Goal: Information Seeking & Learning: Find specific fact

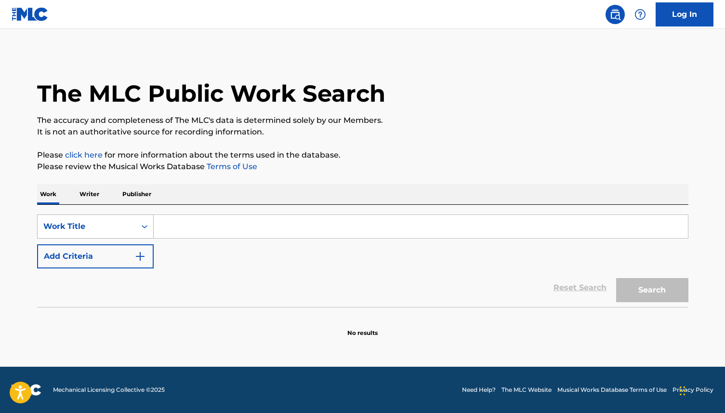
click at [104, 224] on div "Work Title" at bounding box center [86, 227] width 87 height 12
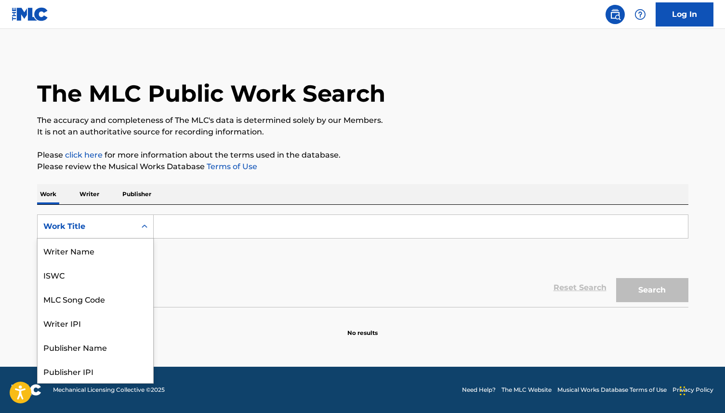
scroll to position [48, 0]
click at [110, 246] on div "MLC Song Code" at bounding box center [96, 251] width 116 height 24
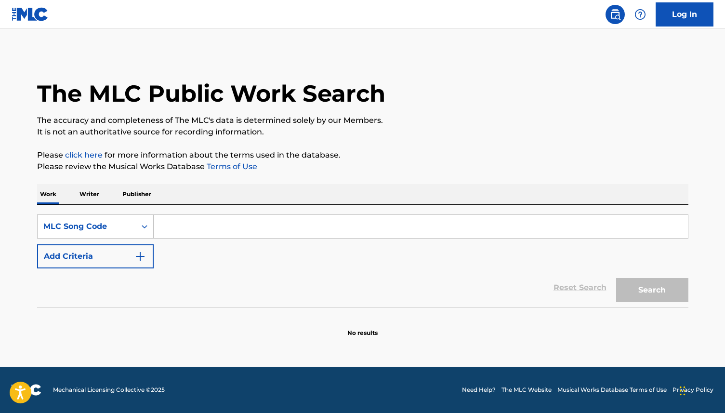
click at [182, 226] on input "Search Form" at bounding box center [421, 226] width 534 height 23
click at [134, 202] on p "Publisher" at bounding box center [137, 194] width 35 height 20
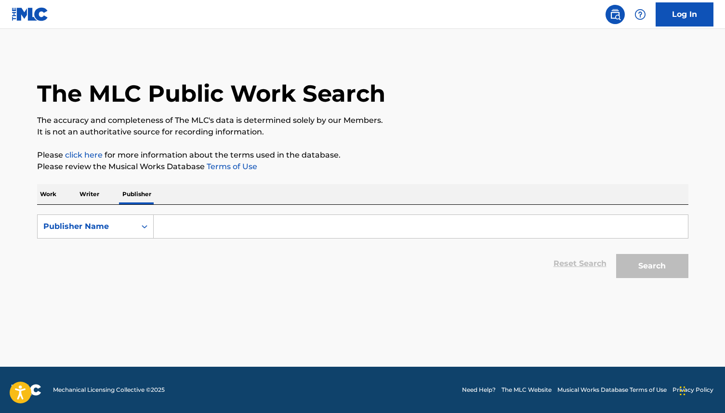
click at [54, 191] on p "Work" at bounding box center [48, 194] width 22 height 20
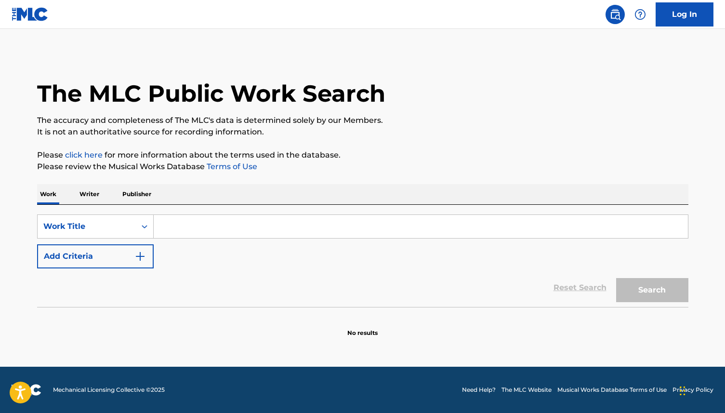
click at [187, 226] on input "Search Form" at bounding box center [421, 226] width 534 height 23
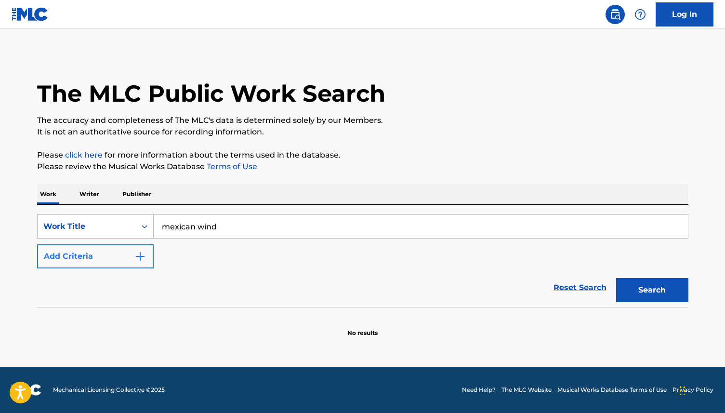
type input "mexican wind"
click at [99, 252] on button "Add Criteria" at bounding box center [95, 256] width 117 height 24
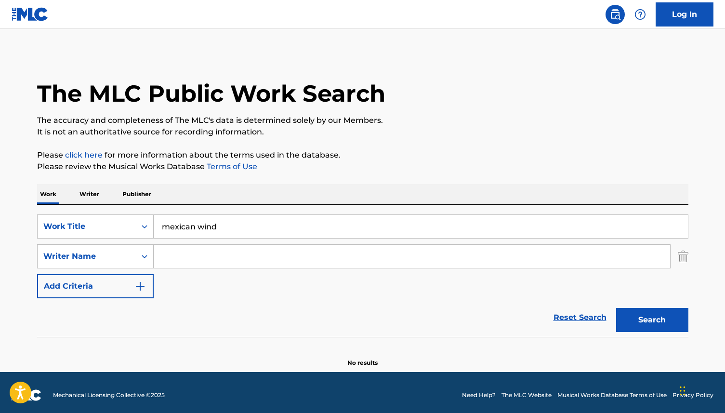
click at [188, 252] on input "Search Form" at bounding box center [412, 256] width 517 height 23
type input "r"
click at [665, 316] on button "Search" at bounding box center [652, 320] width 72 height 24
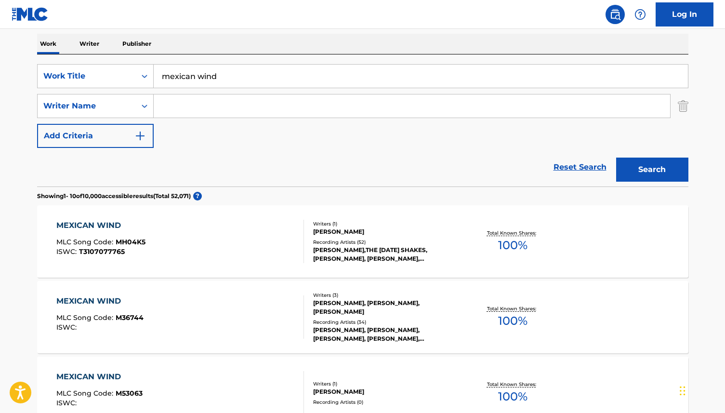
scroll to position [219, 0]
